Goal: Use online tool/utility: Use online tool/utility

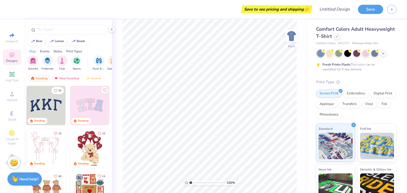
click at [52, 109] on img at bounding box center [45, 105] width 39 height 39
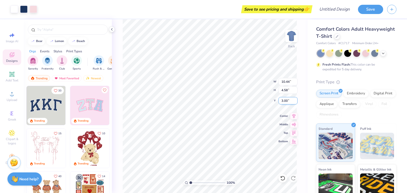
type input "6.81"
click at [237, 122] on li "Delete" at bounding box center [240, 125] width 42 height 10
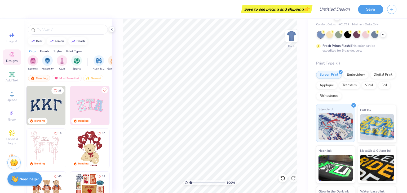
scroll to position [26, 0]
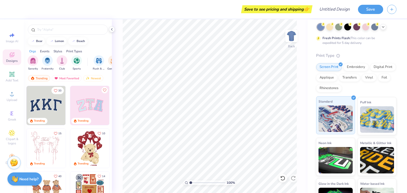
click at [343, 115] on img at bounding box center [335, 119] width 34 height 26
click at [390, 121] on div "Puff Ink" at bounding box center [377, 115] width 39 height 38
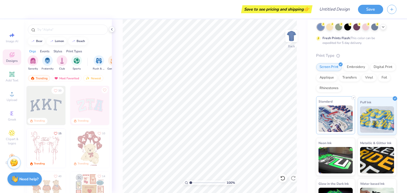
click at [348, 118] on img at bounding box center [335, 119] width 34 height 26
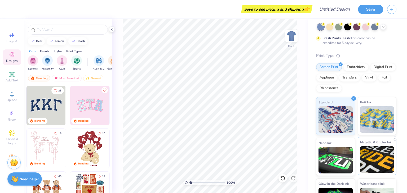
click at [375, 159] on img at bounding box center [377, 159] width 34 height 26
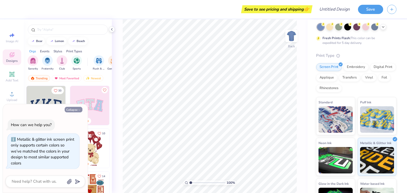
click at [78, 112] on button "Collapse" at bounding box center [74, 110] width 18 height 6
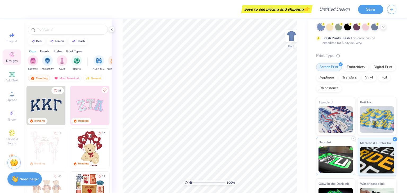
drag, startPoint x: 338, startPoint y: 146, endPoint x: 338, endPoint y: 143, distance: 2.7
click at [339, 146] on div "Neon Ink" at bounding box center [335, 156] width 39 height 38
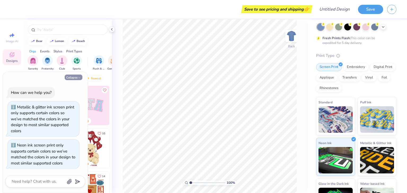
click at [77, 79] on button "Collapse" at bounding box center [74, 78] width 18 height 6
type textarea "x"
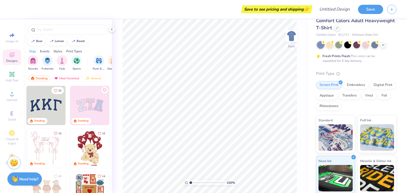
scroll to position [0, 0]
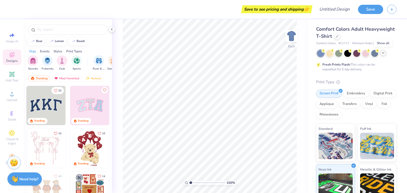
click at [385, 54] on div at bounding box center [383, 53] width 6 height 6
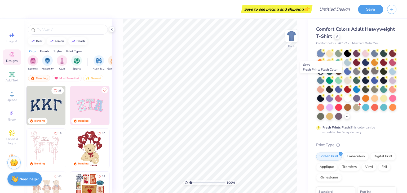
click at [371, 74] on div at bounding box center [374, 71] width 7 height 7
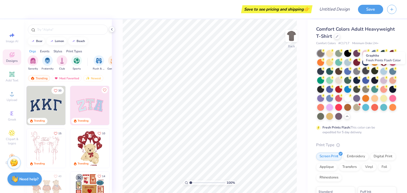
click at [369, 73] on div at bounding box center [365, 71] width 7 height 7
click at [360, 71] on div at bounding box center [356, 71] width 7 height 7
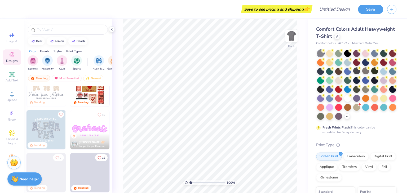
scroll to position [106, 0]
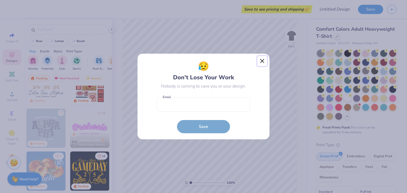
click at [265, 65] on button "Close" at bounding box center [262, 61] width 10 height 10
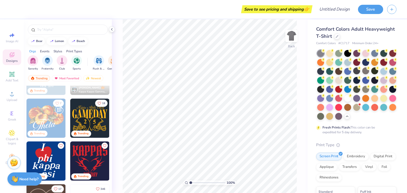
scroll to position [0, 0]
